Goal: Navigation & Orientation: Understand site structure

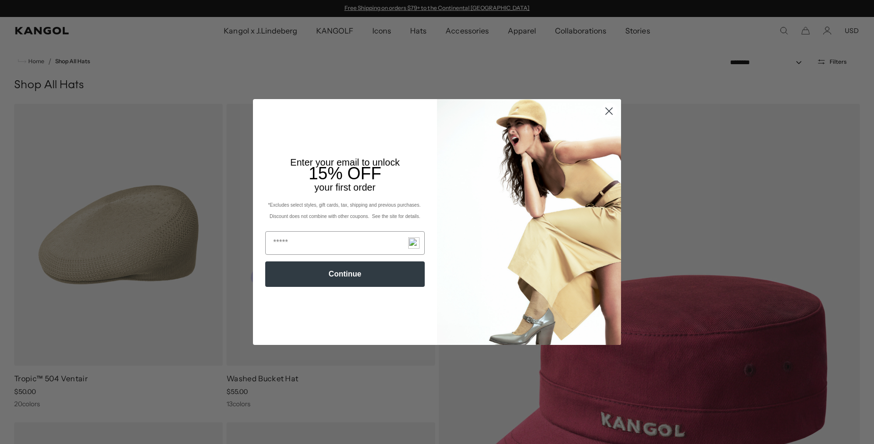
click at [610, 109] on icon "Close dialog" at bounding box center [609, 111] width 7 height 7
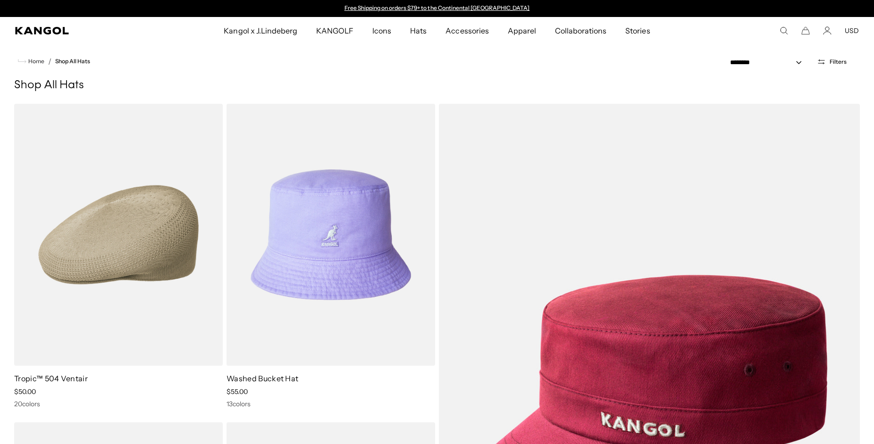
click at [610, 128] on circle "Close dialog" at bounding box center [609, 136] width 16 height 16
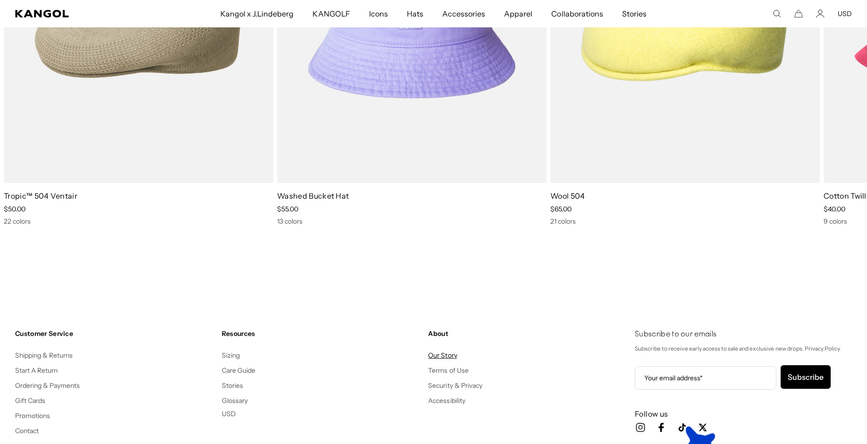
click at [441, 357] on link "Our Story" at bounding box center [442, 355] width 29 height 8
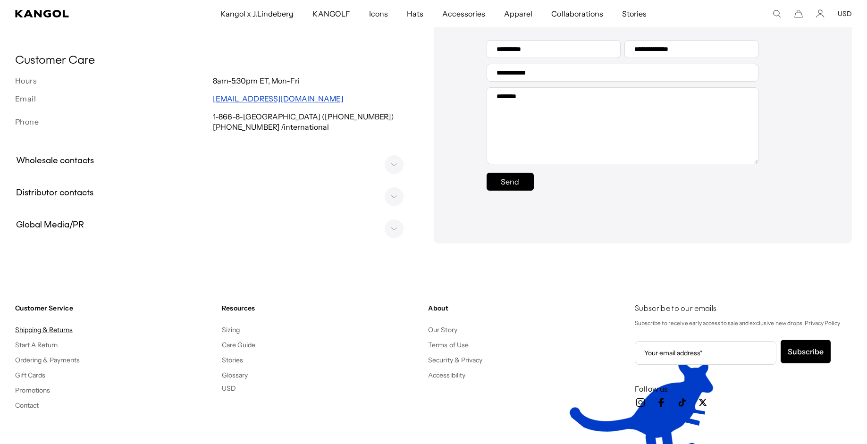
click at [47, 334] on link "Shipping & Returns" at bounding box center [44, 330] width 58 height 8
